Goal: Task Accomplishment & Management: Use online tool/utility

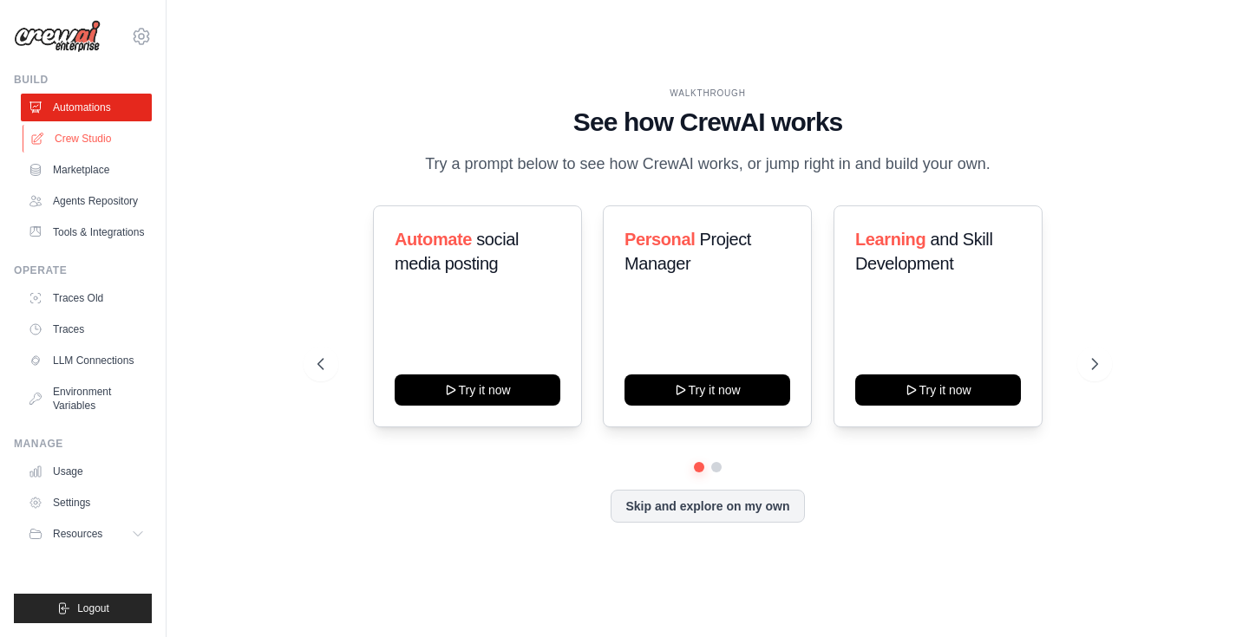
click at [93, 132] on link "Crew Studio" at bounding box center [88, 139] width 131 height 28
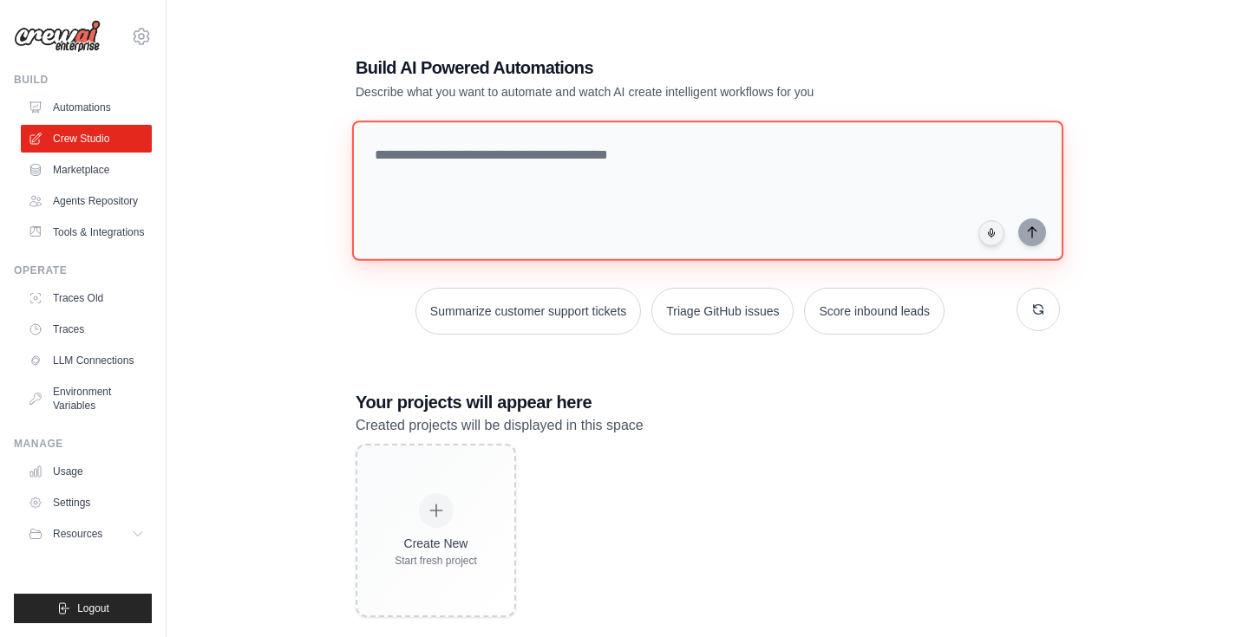
click at [528, 174] on textarea at bounding box center [707, 191] width 711 height 140
type textarea "*"
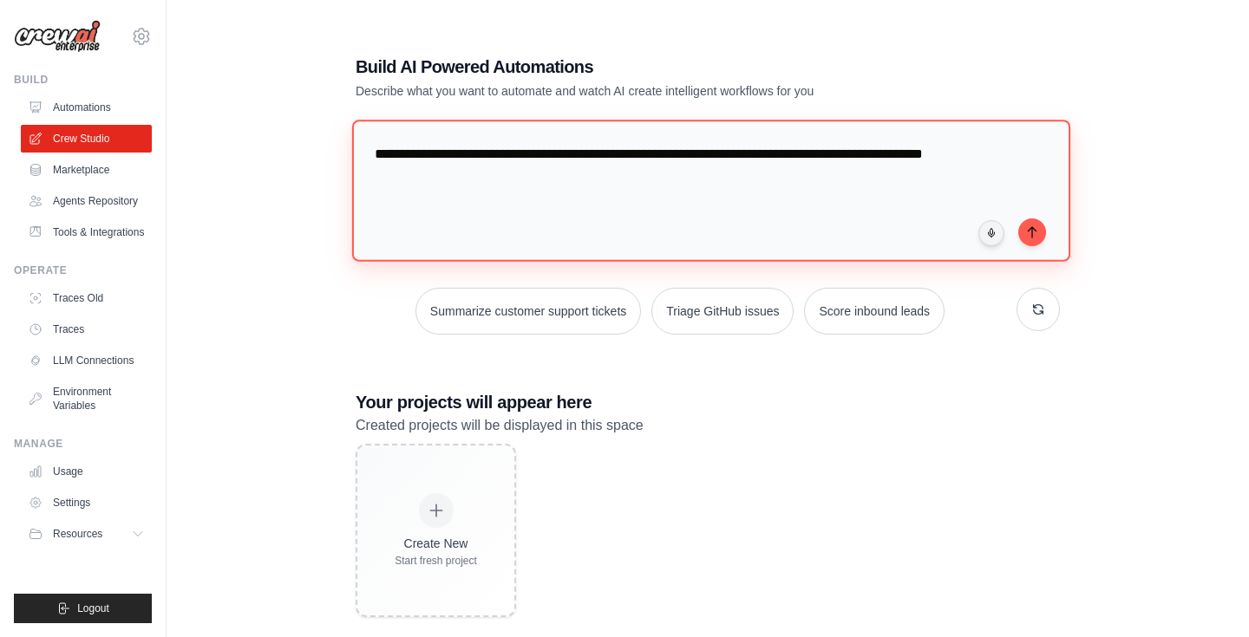
type textarea "**********"
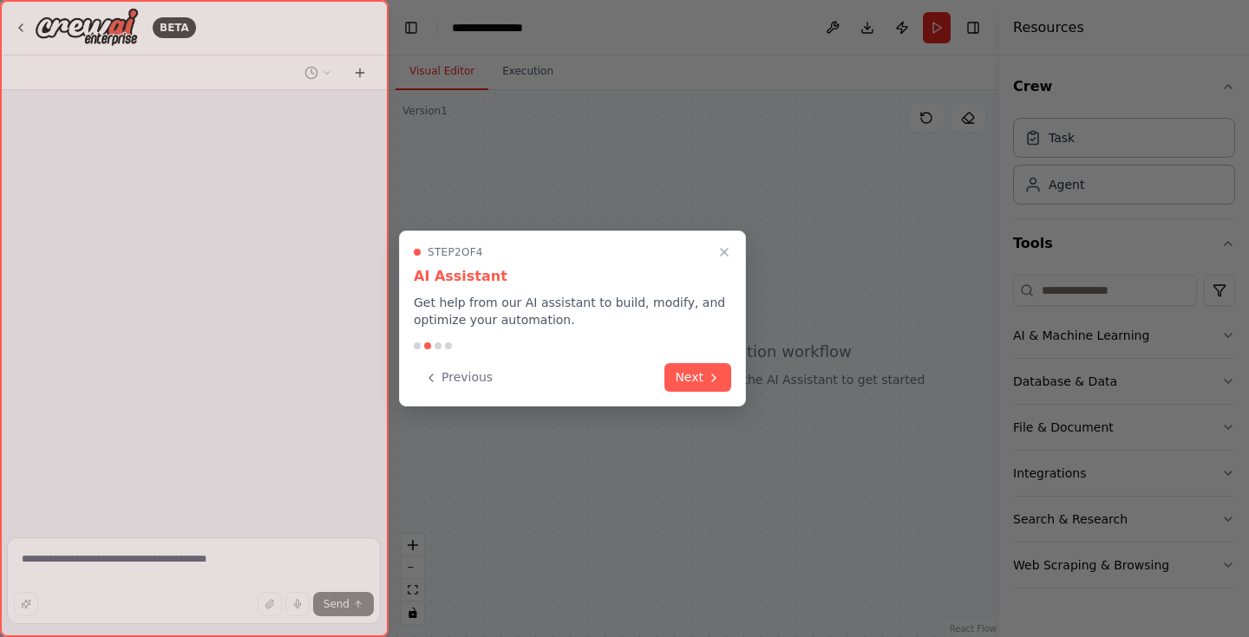
click at [747, 375] on div at bounding box center [624, 318] width 1249 height 637
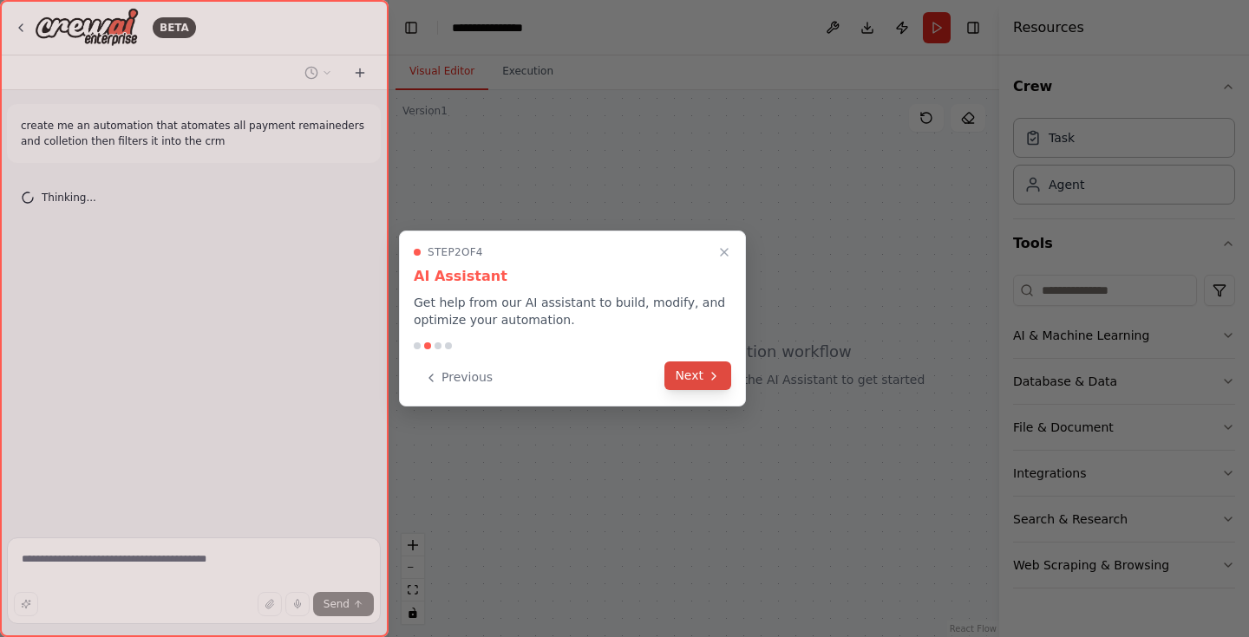
click at [724, 375] on button "Next" at bounding box center [697, 376] width 67 height 29
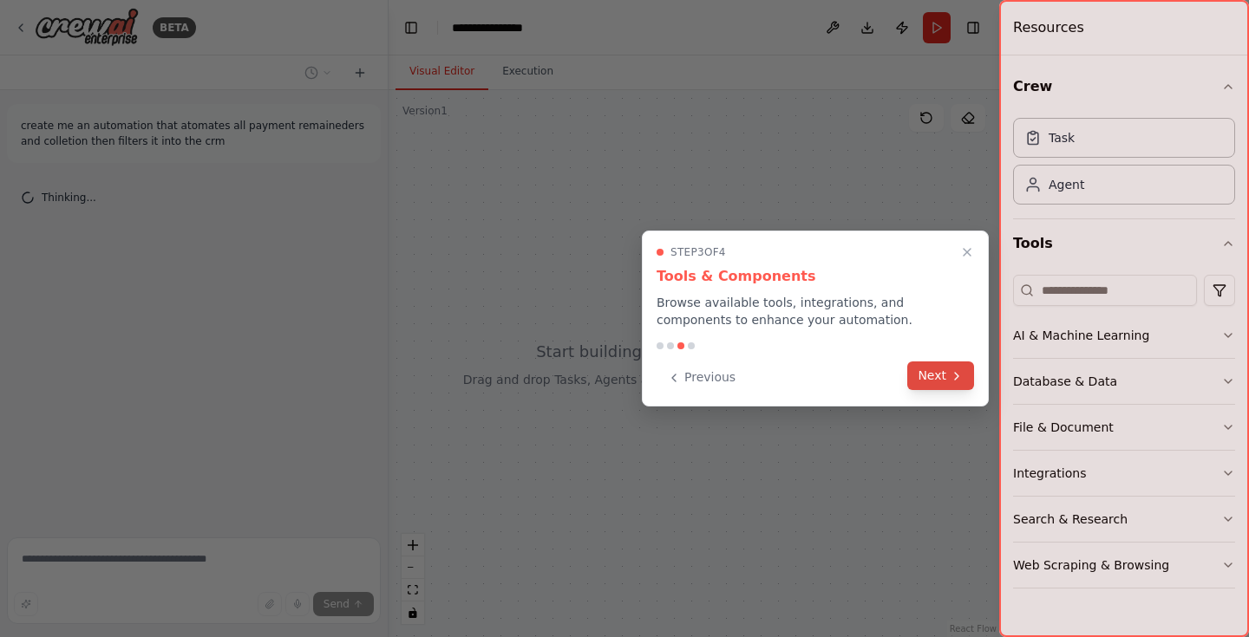
click at [912, 379] on button "Next" at bounding box center [940, 376] width 67 height 29
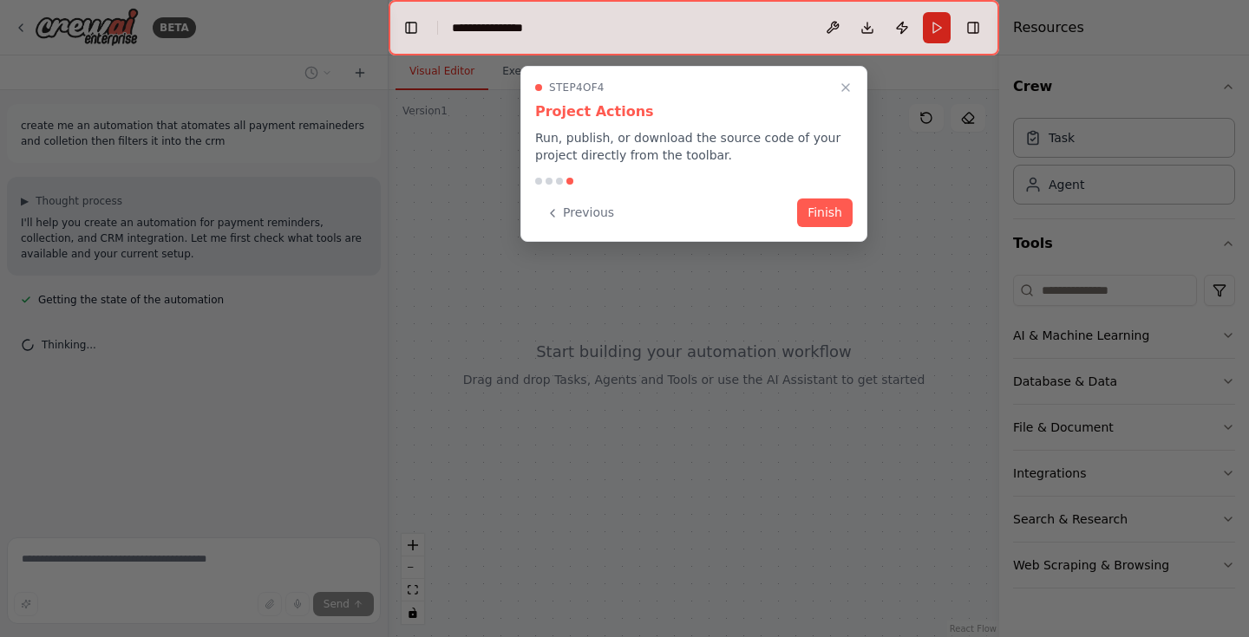
click at [807, 176] on div "Step 4 of 4 Project Actions Run, publish, or download the source code of your p…" at bounding box center [693, 154] width 347 height 176
click at [819, 206] on button "Finish" at bounding box center [824, 211] width 55 height 29
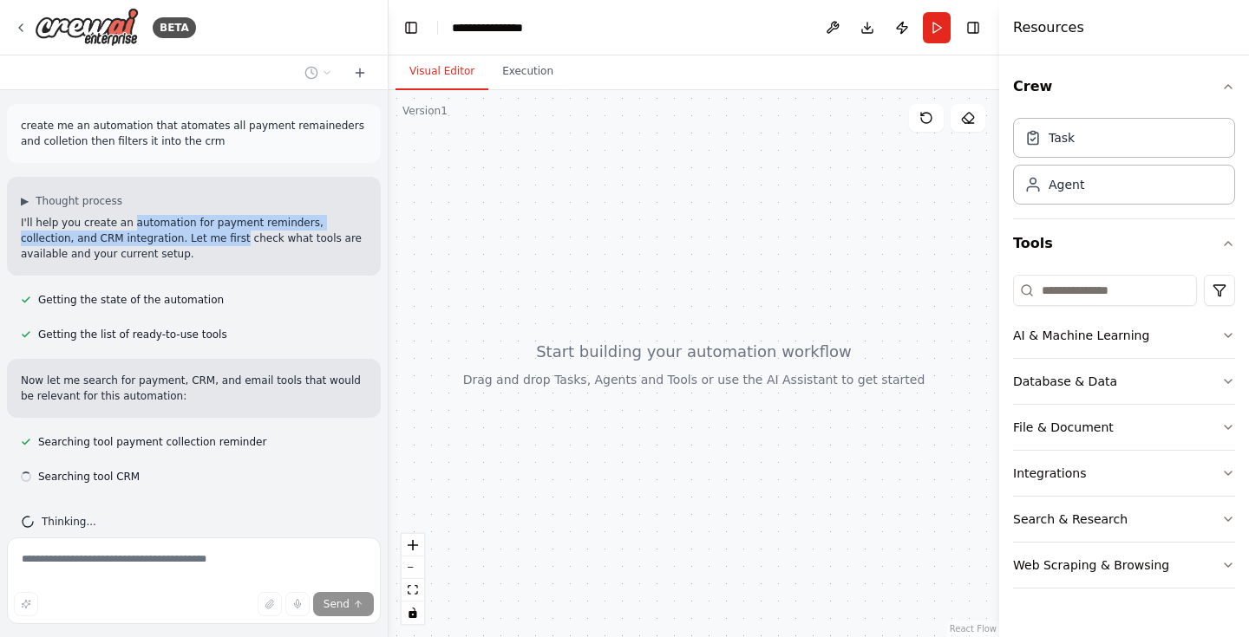
scroll to position [23, 0]
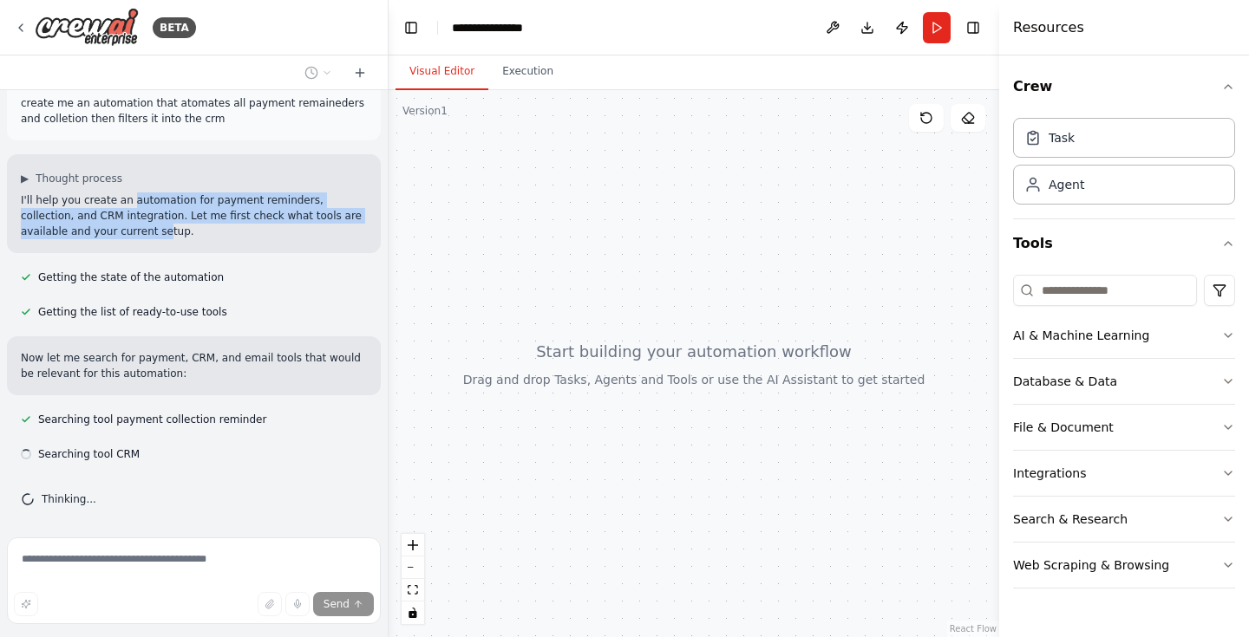
drag, startPoint x: 127, startPoint y: 224, endPoint x: 95, endPoint y: 222, distance: 33.0
click at [95, 223] on p "I'll help you create an automation for payment reminders, collection, and CRM i…" at bounding box center [194, 216] width 346 height 47
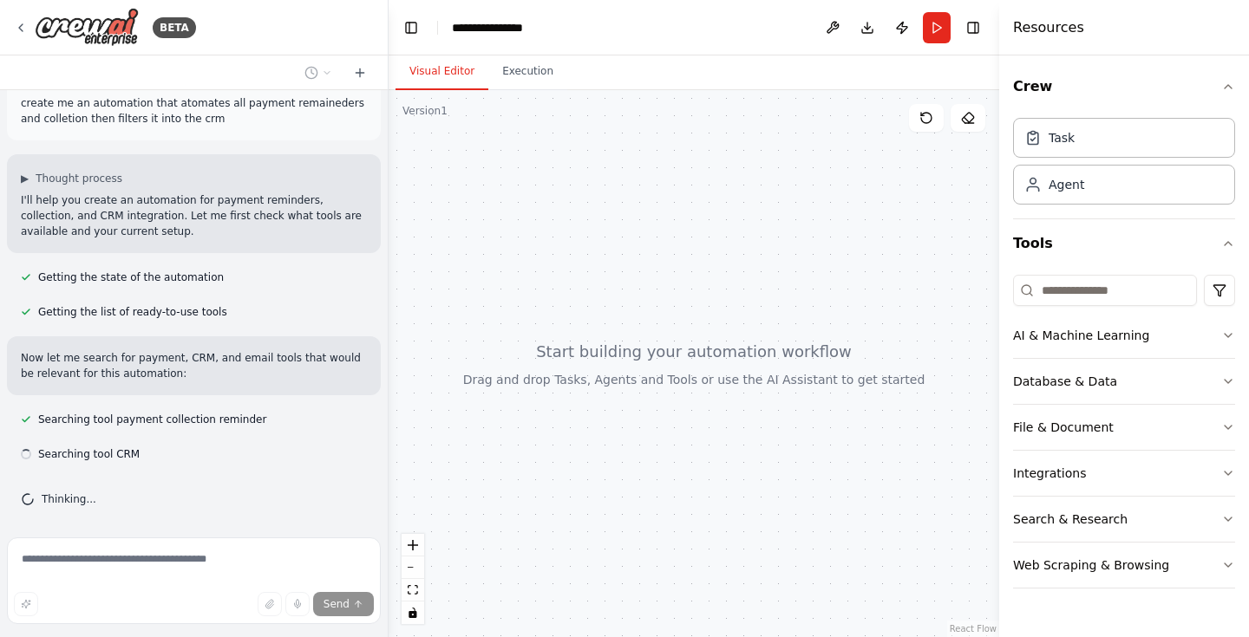
click at [202, 228] on p "I'll help you create an automation for payment reminders, collection, and CRM i…" at bounding box center [194, 216] width 346 height 47
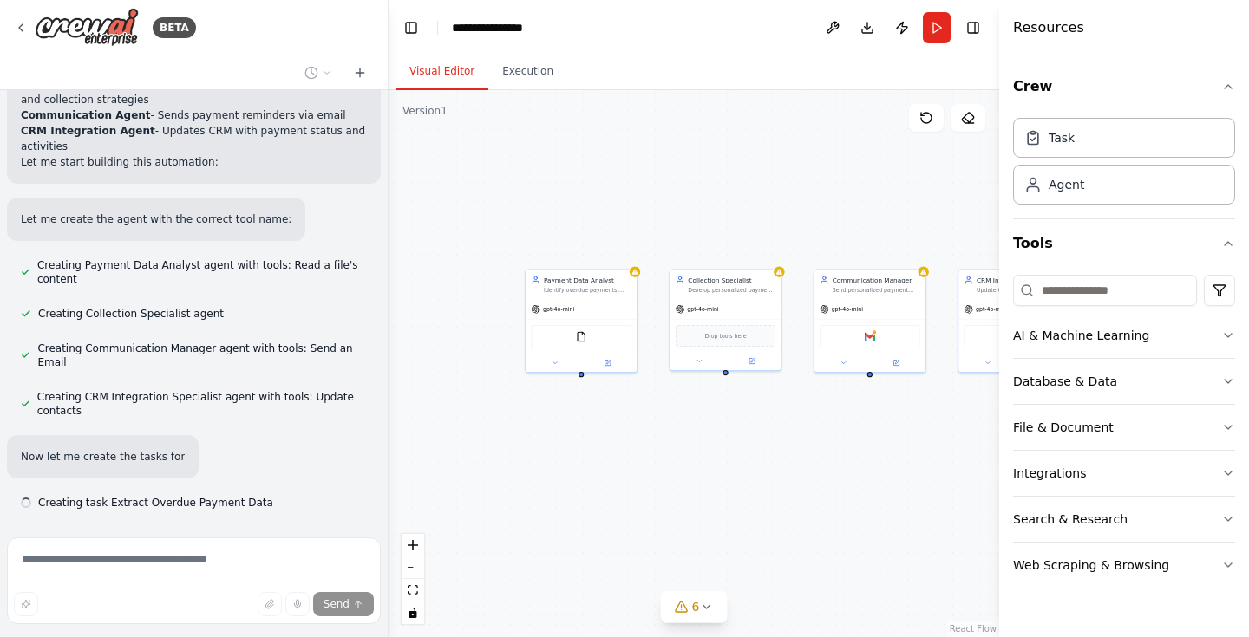
scroll to position [857, 0]
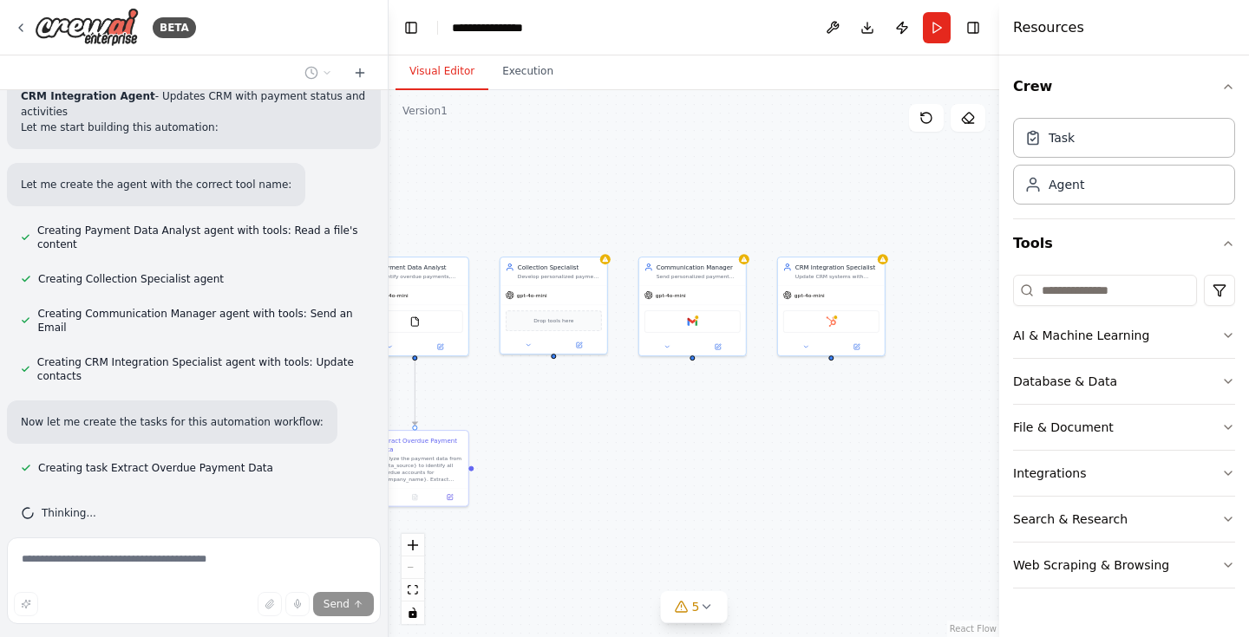
drag, startPoint x: 710, startPoint y: 433, endPoint x: 532, endPoint y: 395, distance: 182.5
click at [532, 395] on div ".deletable-edge-delete-btn { width: 20px; height: 20px; border: 0px solid #ffff…" at bounding box center [693, 363] width 610 height 547
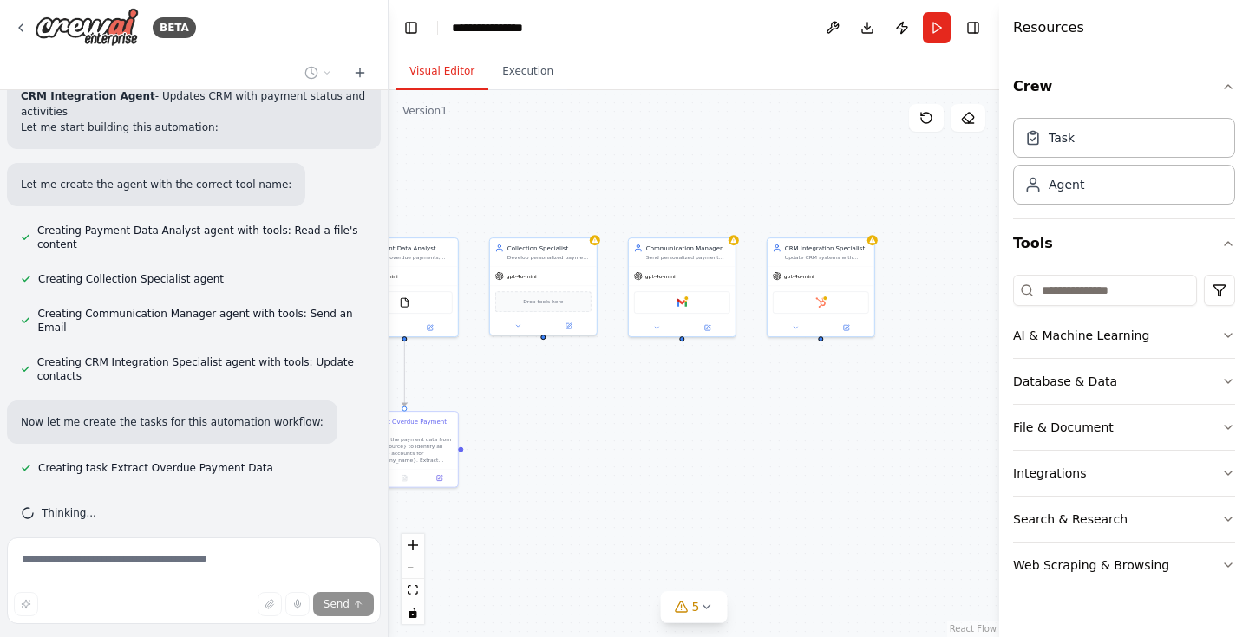
scroll to position [891, 0]
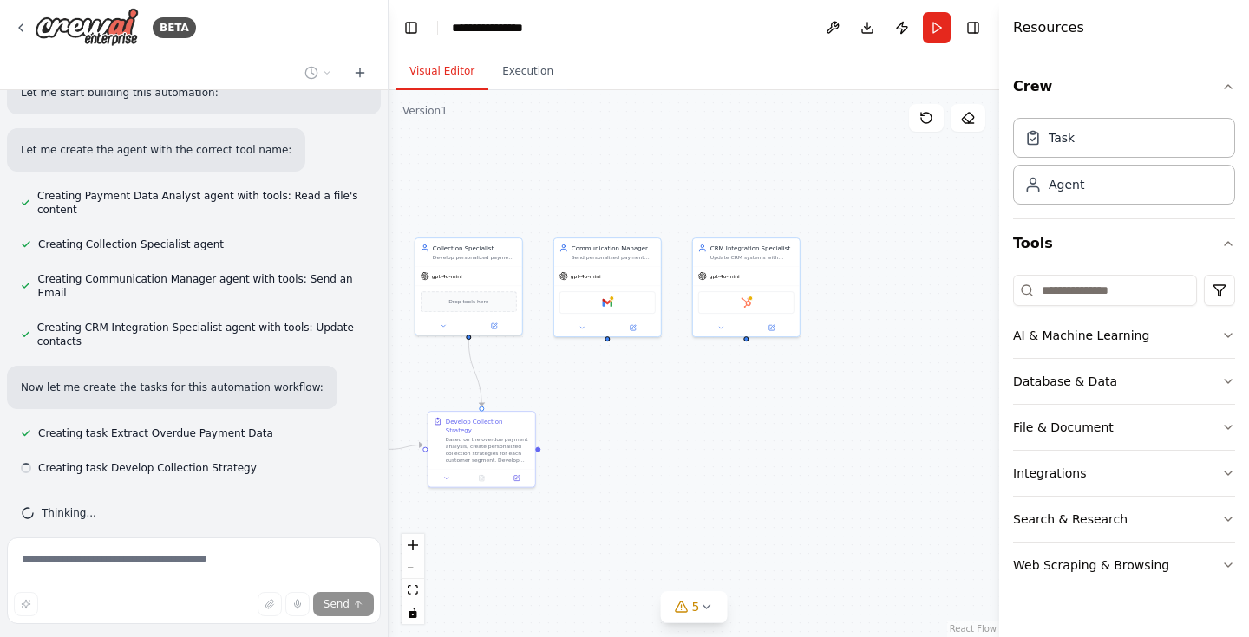
drag, startPoint x: 728, startPoint y: 382, endPoint x: 653, endPoint y: 382, distance: 74.6
click at [653, 382] on div ".deletable-edge-delete-btn { width: 20px; height: 20px; border: 0px solid #ffff…" at bounding box center [693, 363] width 610 height 547
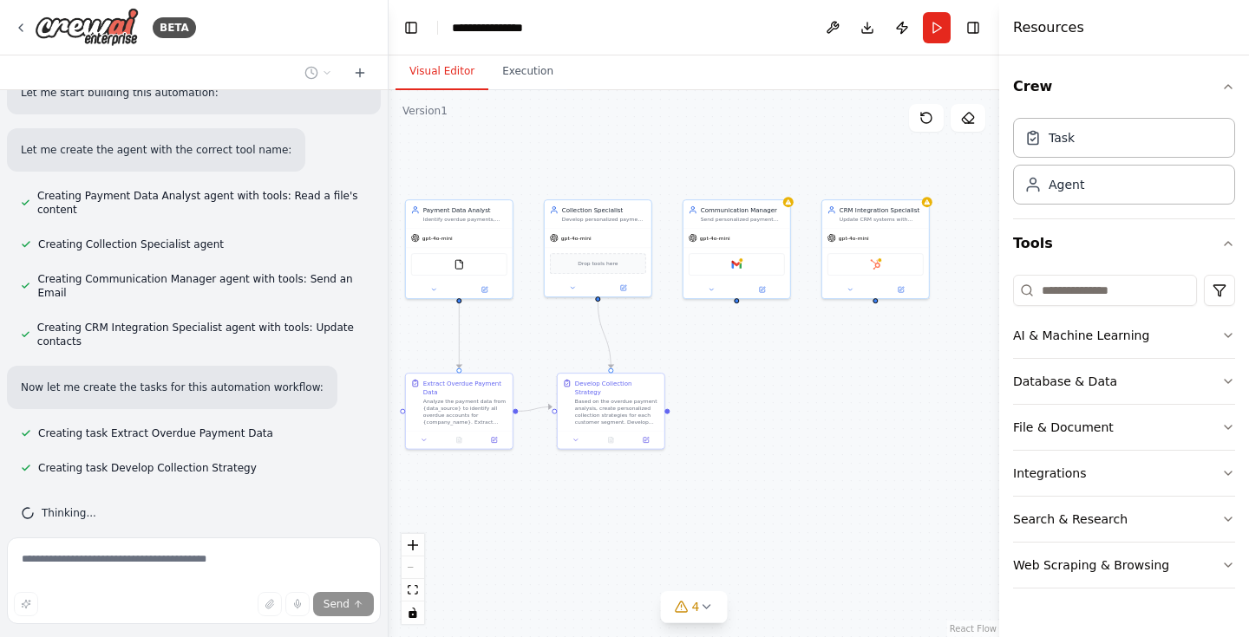
drag, startPoint x: 591, startPoint y: 416, endPoint x: 718, endPoint y: 374, distance: 134.4
click at [718, 374] on div ".deletable-edge-delete-btn { width: 20px; height: 20px; border: 0px solid #ffff…" at bounding box center [693, 363] width 610 height 547
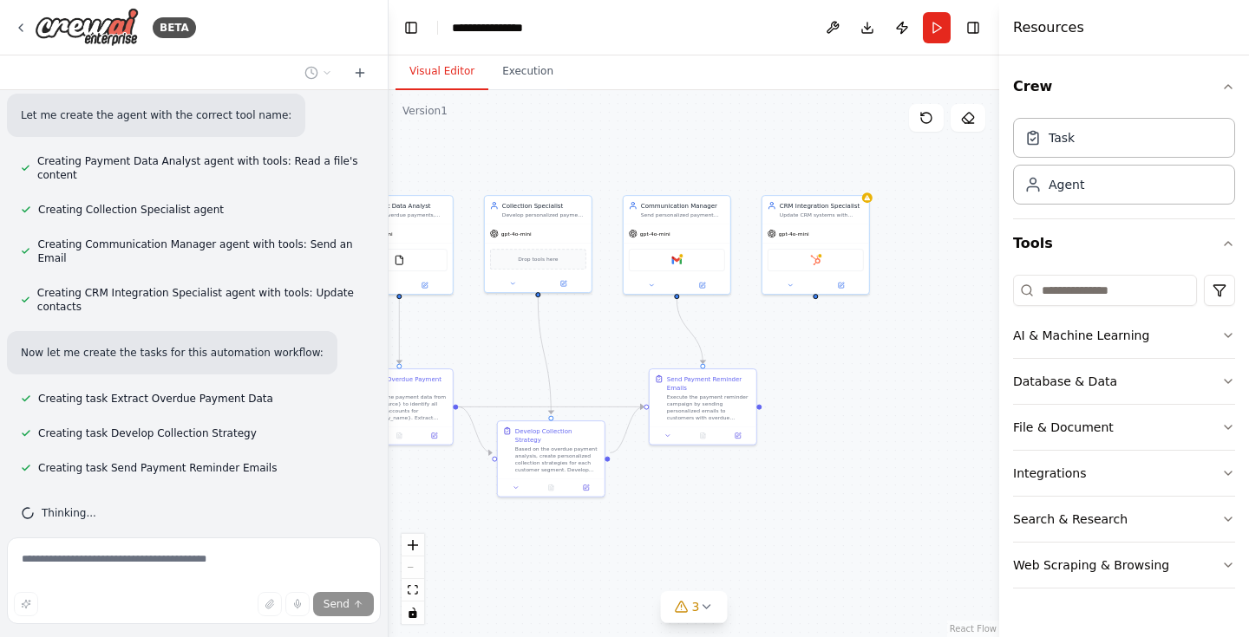
drag, startPoint x: 653, startPoint y: 379, endPoint x: 594, endPoint y: 379, distance: 59.0
click at [594, 379] on div ".deletable-edge-delete-btn { width: 20px; height: 20px; border: 0px solid #ffff…" at bounding box center [693, 363] width 610 height 547
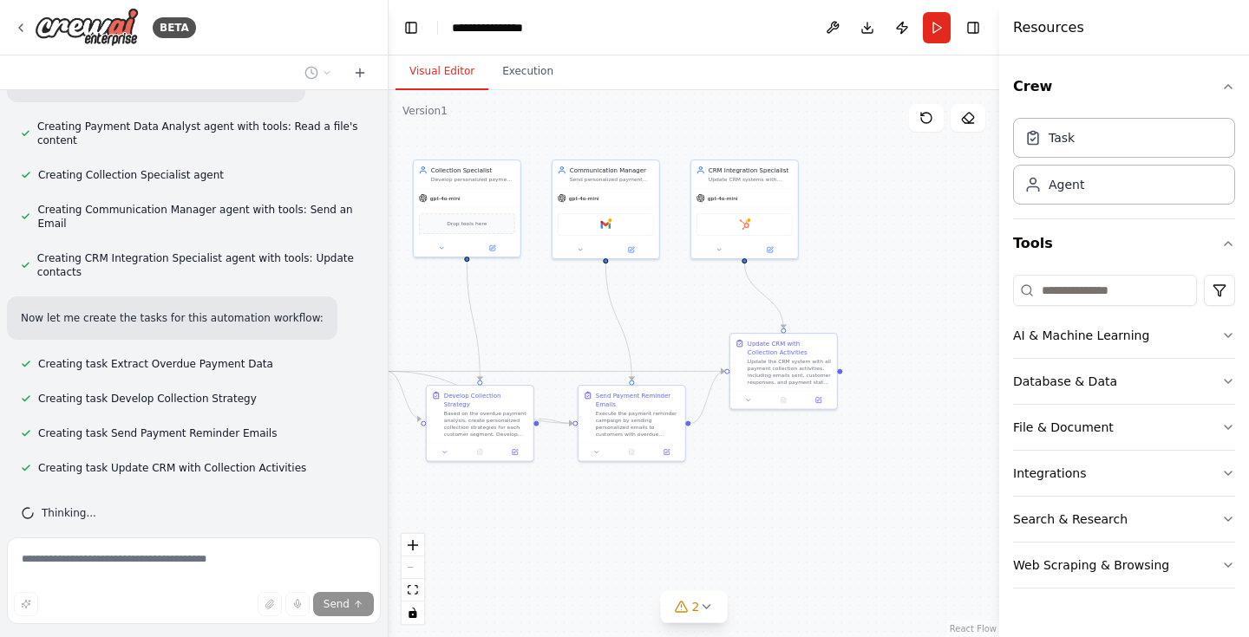
drag, startPoint x: 829, startPoint y: 499, endPoint x: 753, endPoint y: 461, distance: 85.3
click at [753, 461] on div ".deletable-edge-delete-btn { width: 20px; height: 20px; border: 0px solid #ffff…" at bounding box center [693, 363] width 610 height 547
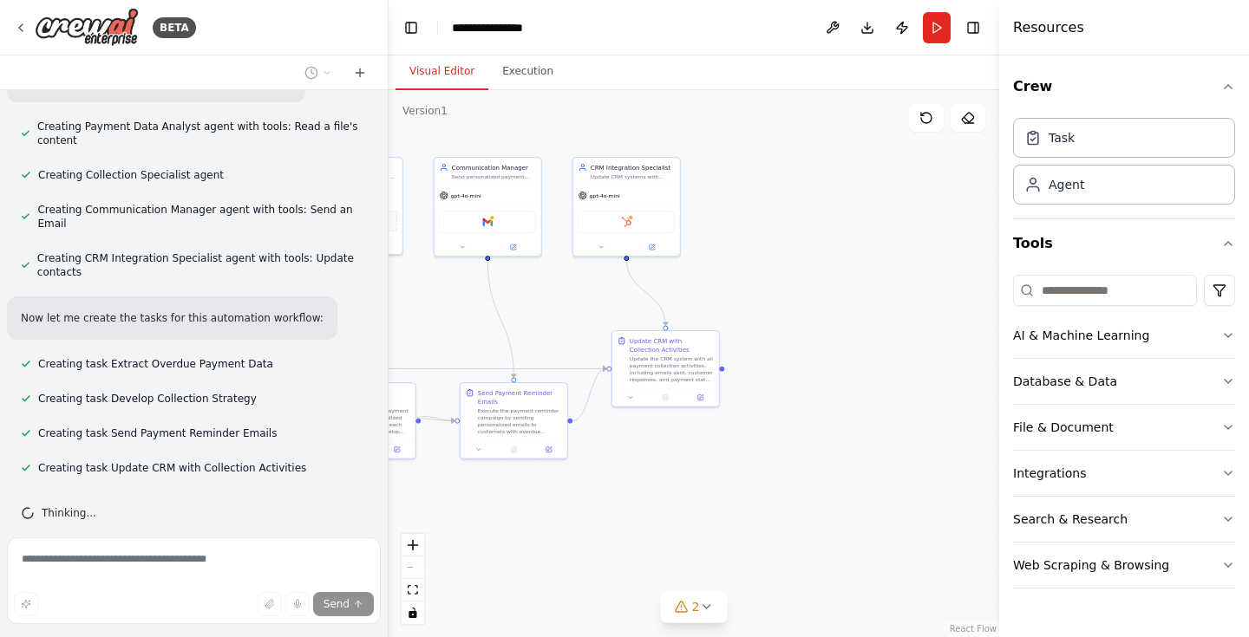
drag, startPoint x: 753, startPoint y: 461, endPoint x: 640, endPoint y: 461, distance: 112.7
click at [640, 461] on div ".deletable-edge-delete-btn { width: 20px; height: 20px; border: 0px solid #ffff…" at bounding box center [693, 363] width 610 height 547
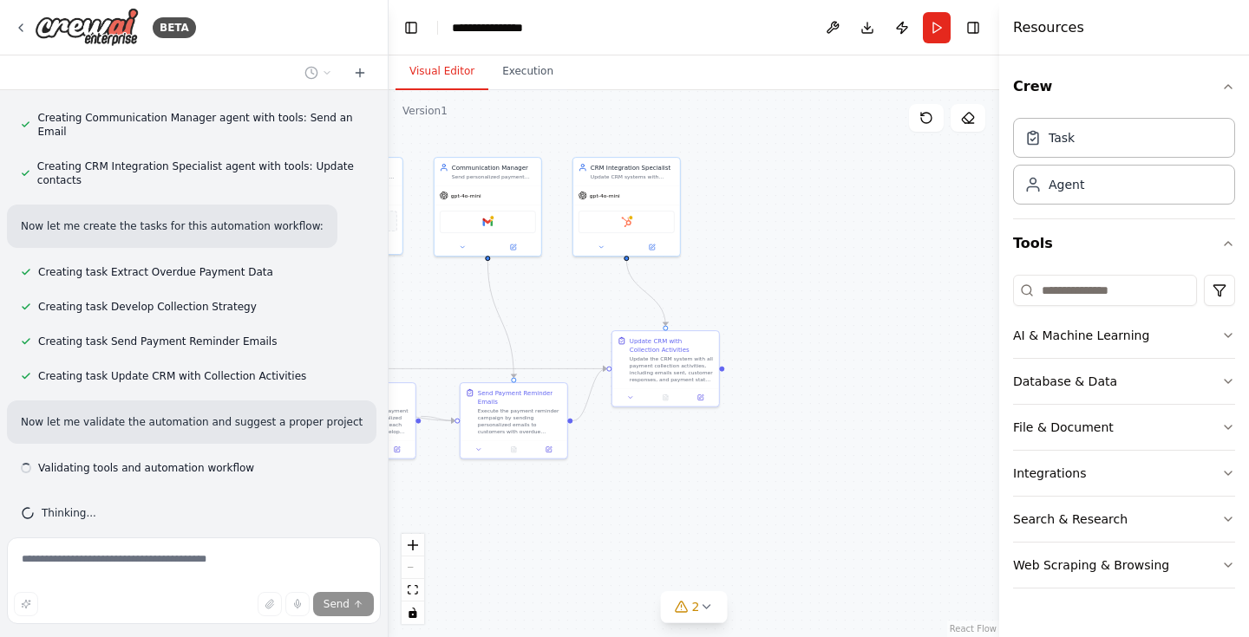
scroll to position [1068, 0]
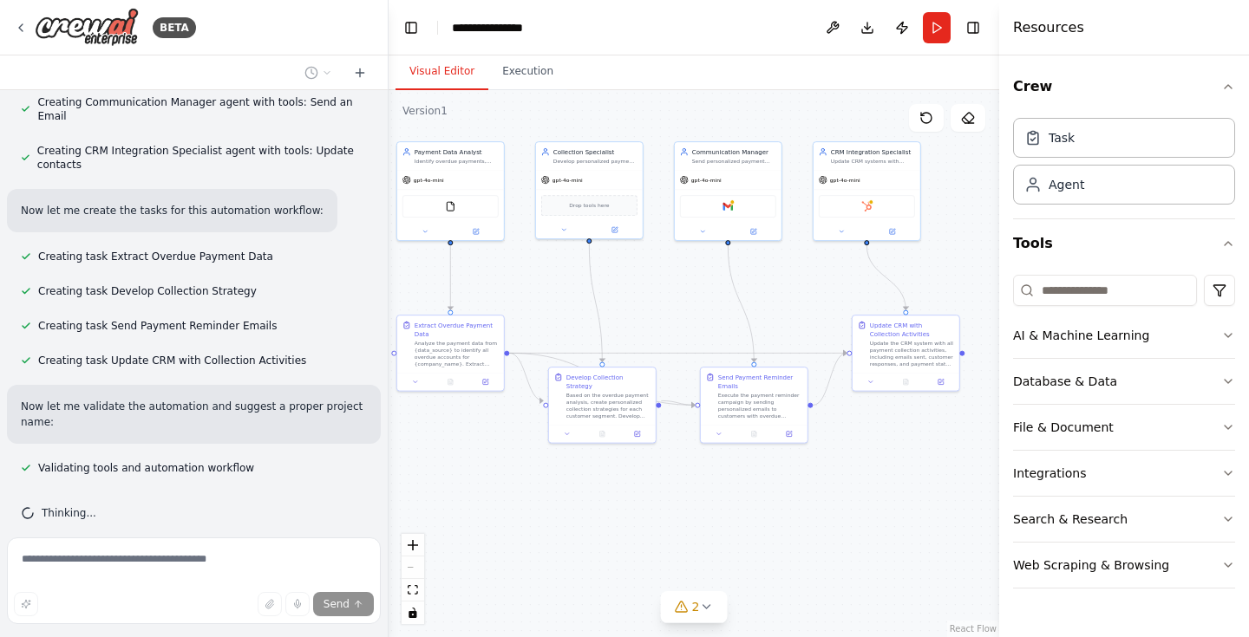
drag, startPoint x: 641, startPoint y: 461, endPoint x: 879, endPoint y: 446, distance: 239.0
click at [879, 446] on div ".deletable-edge-delete-btn { width: 20px; height: 20px; border: 0px solid #ffff…" at bounding box center [693, 363] width 610 height 547
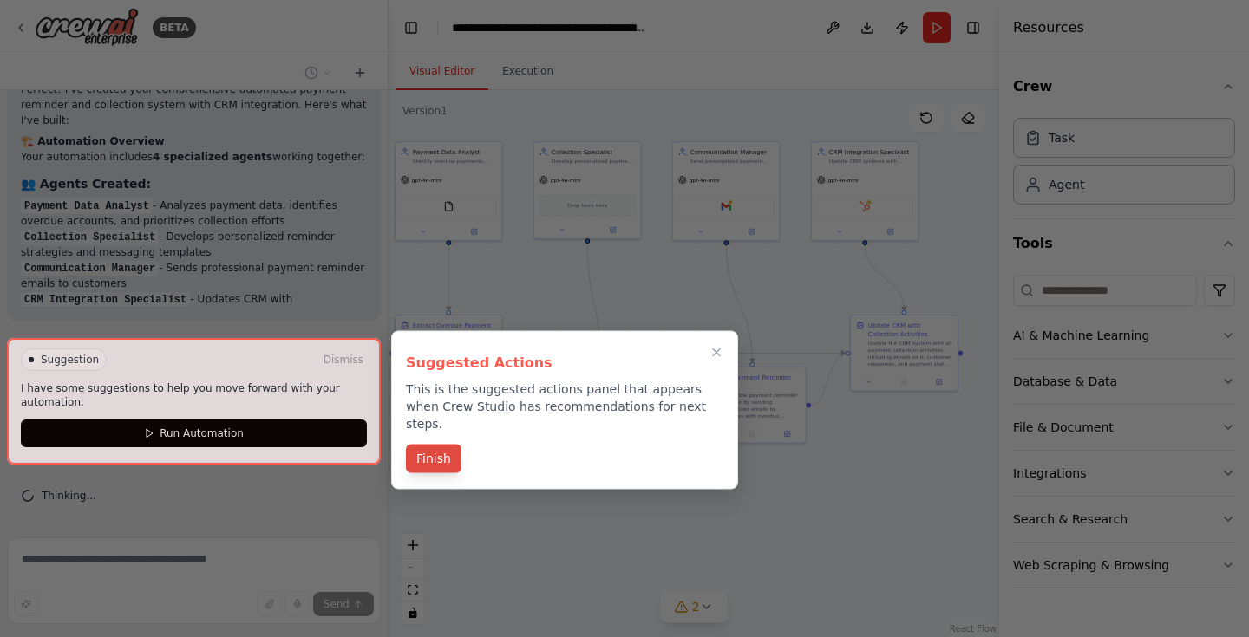
click at [454, 445] on button "Finish" at bounding box center [433, 459] width 55 height 29
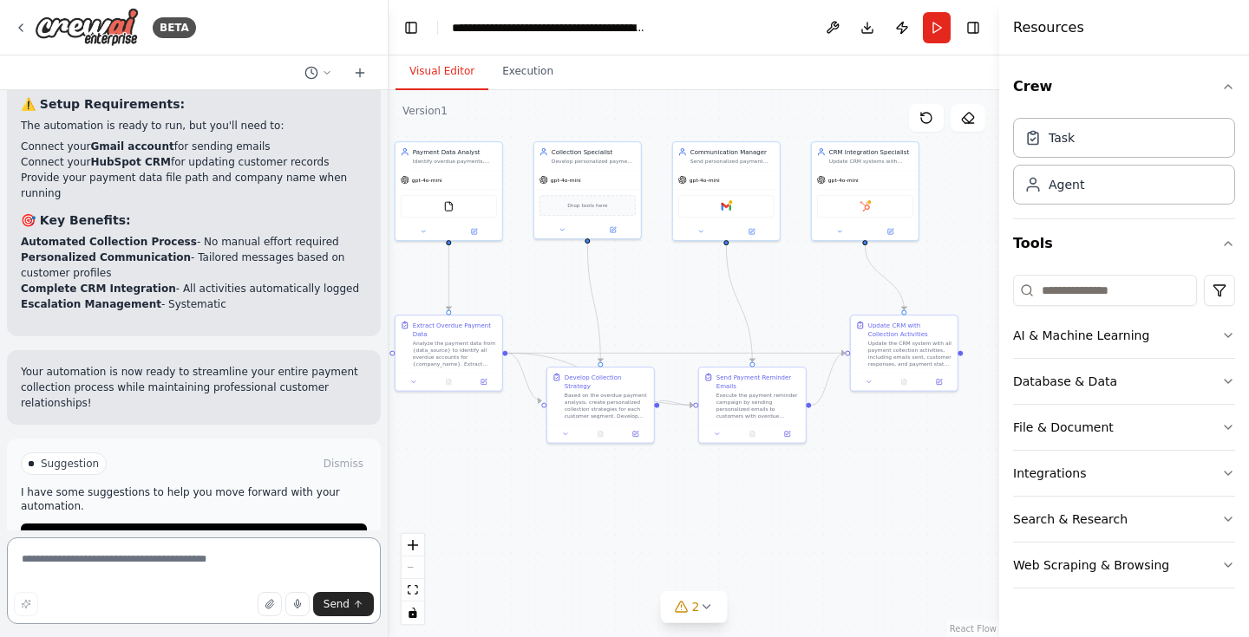
scroll to position [2079, 0]
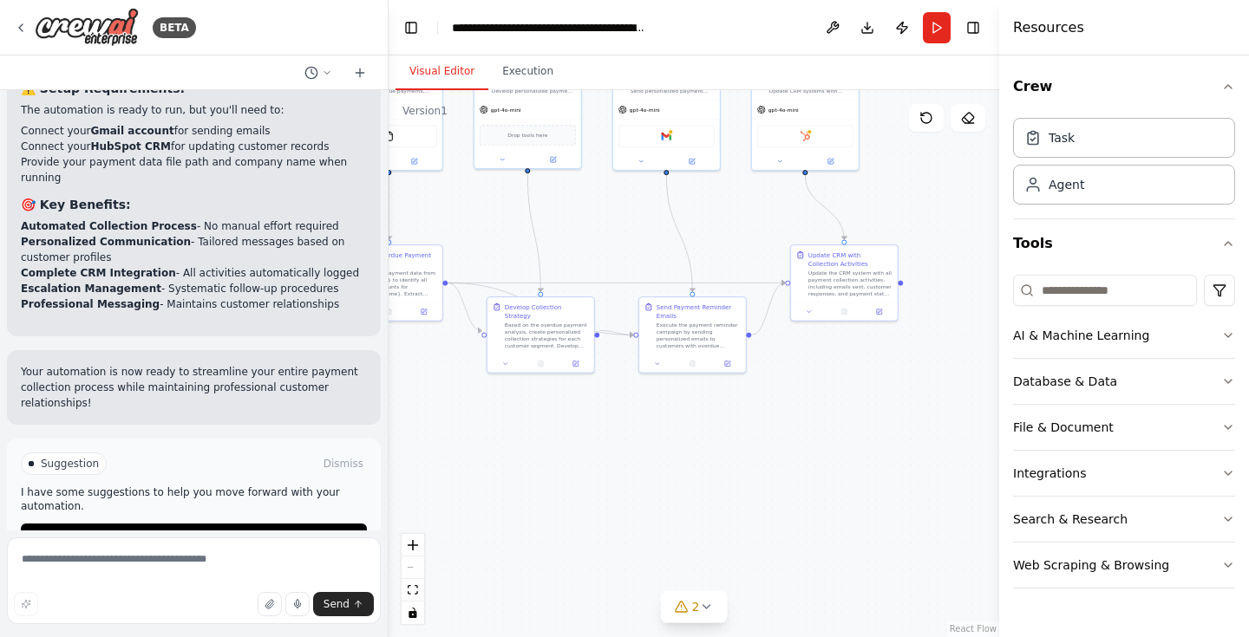
drag, startPoint x: 469, startPoint y: 434, endPoint x: 474, endPoint y: 413, distance: 22.3
click at [474, 413] on div ".deletable-edge-delete-btn { width: 20px; height: 20px; border: 0px solid #ffff…" at bounding box center [693, 363] width 610 height 547
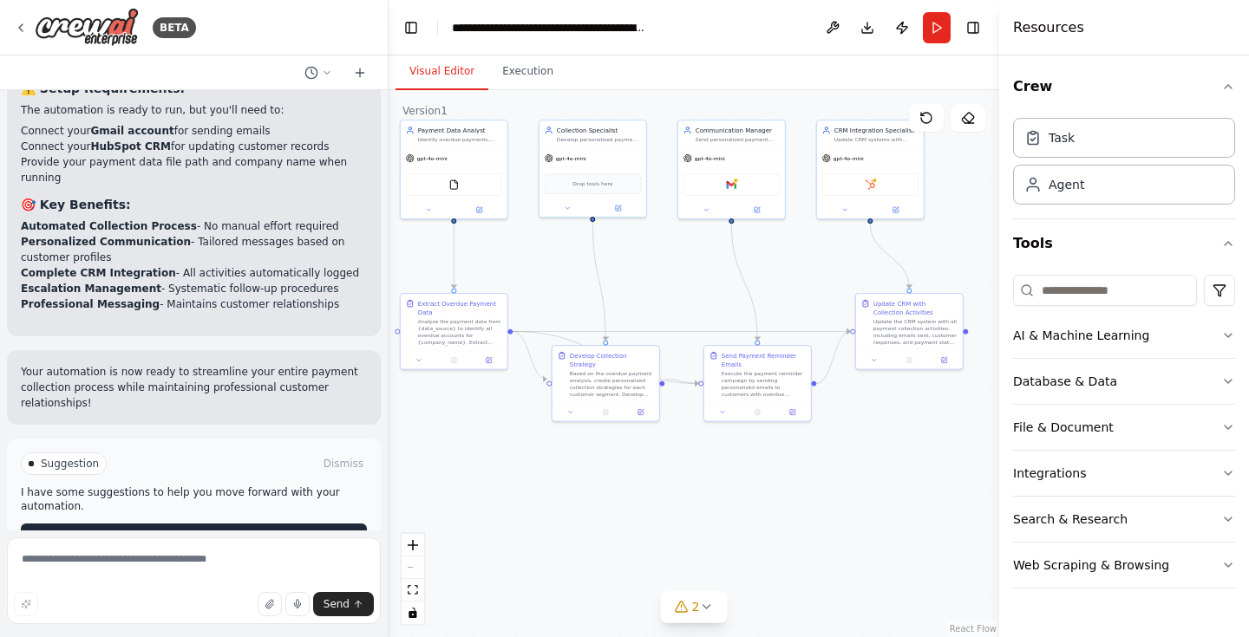
click at [277, 524] on button "Run Automation" at bounding box center [194, 538] width 346 height 28
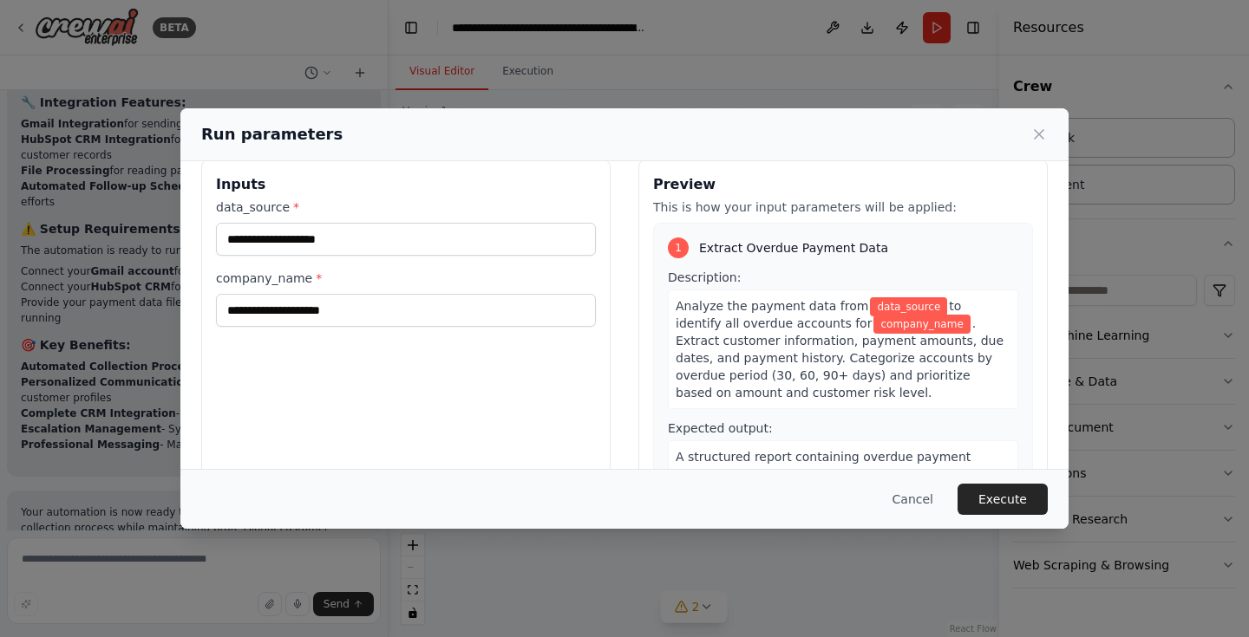
scroll to position [23, 0]
